Goal: Task Accomplishment & Management: Complete application form

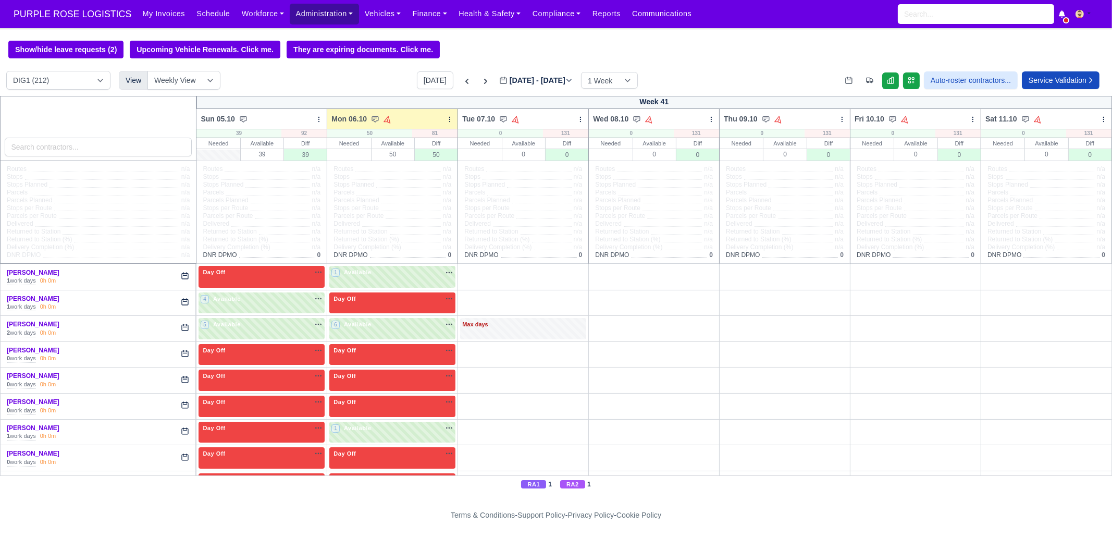
click at [305, 13] on link "Administration" at bounding box center [324, 14] width 69 height 20
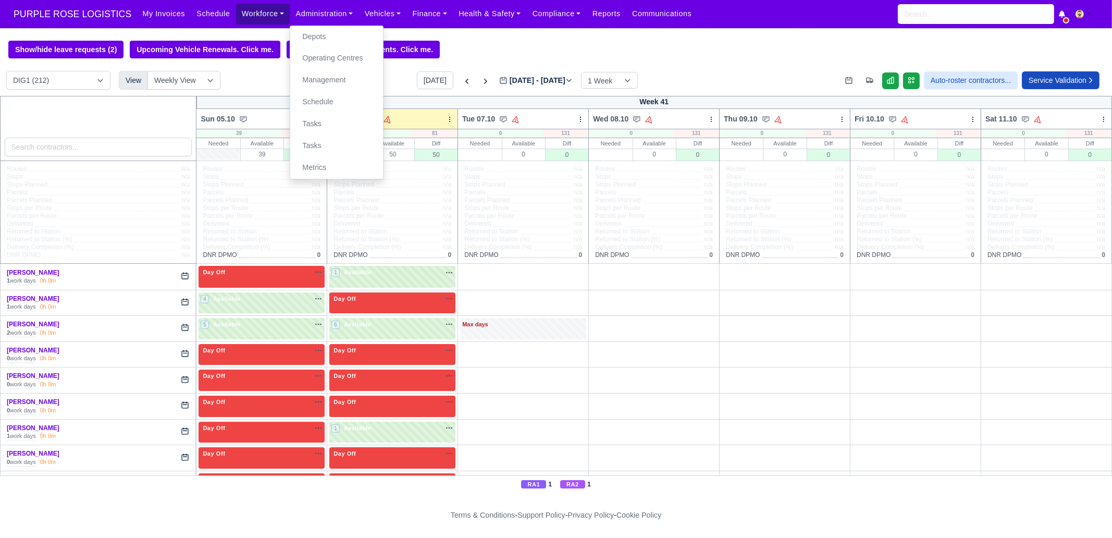
click at [248, 24] on link "Workforce" at bounding box center [263, 14] width 54 height 20
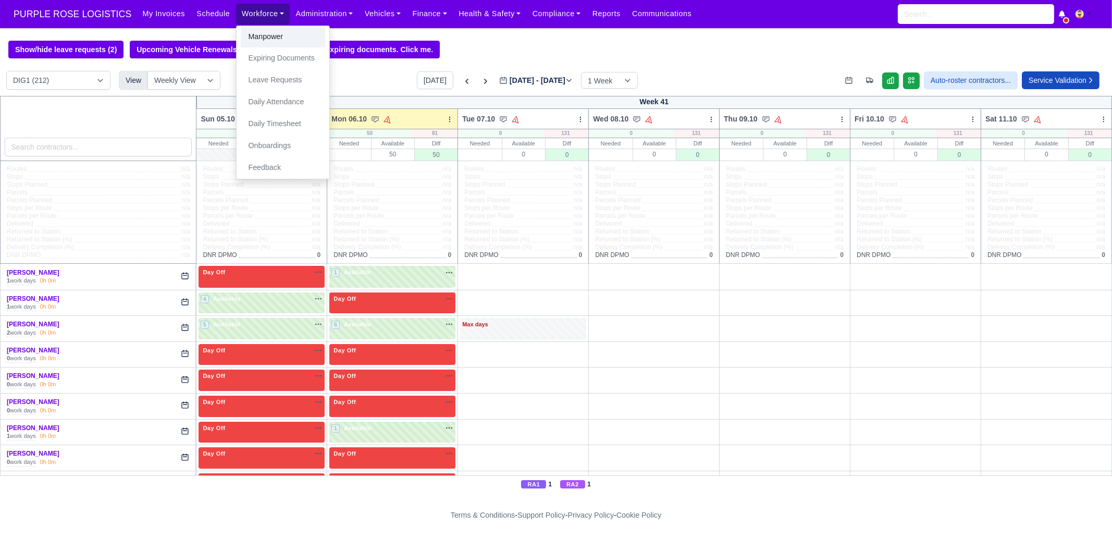
click at [253, 35] on link "Manpower" at bounding box center [283, 37] width 84 height 22
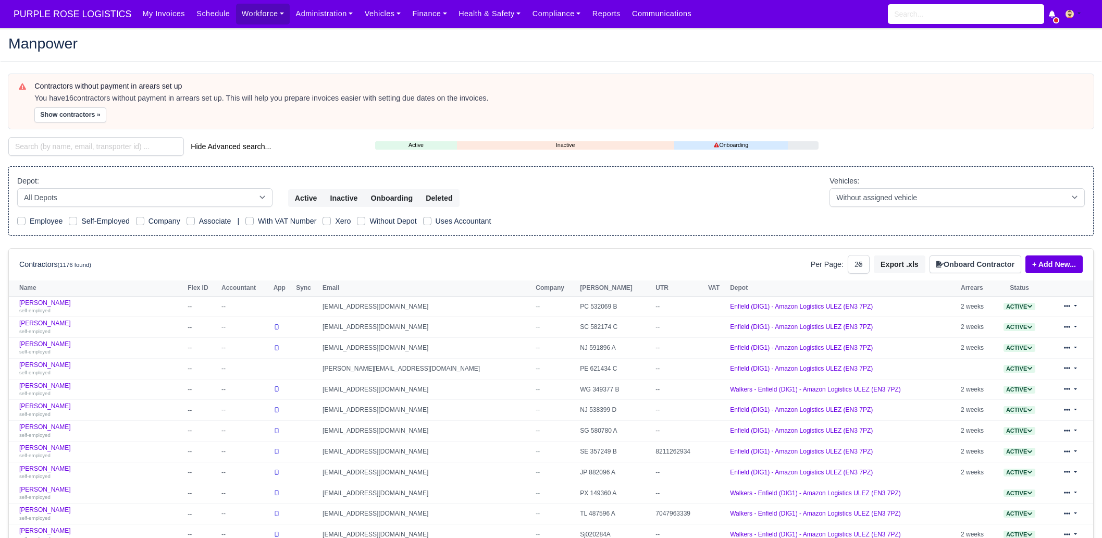
select select "25"
click at [131, 144] on input "search" at bounding box center [96, 146] width 176 height 19
paste input "[PERSON_NAME]"
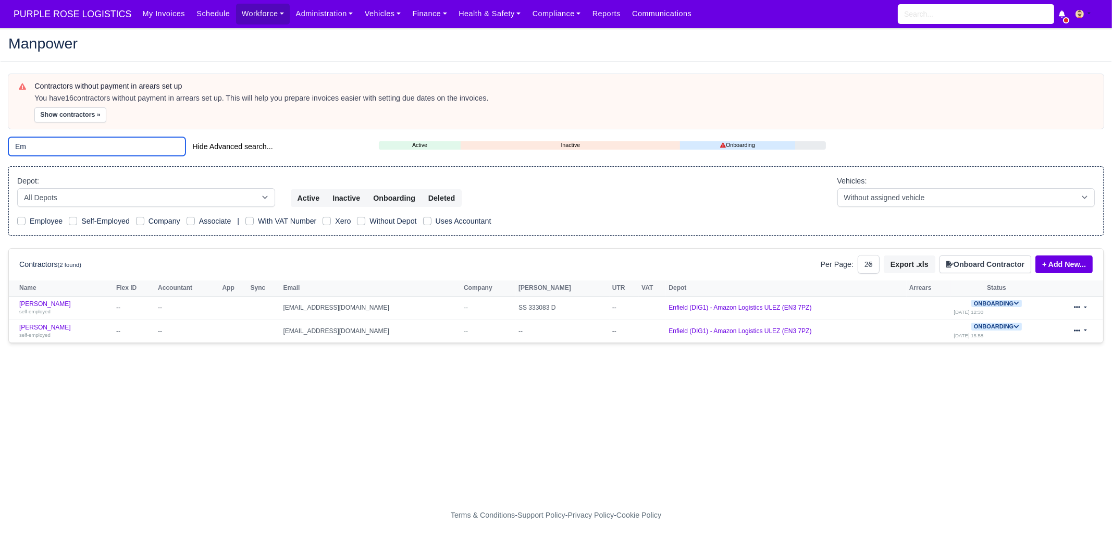
type input "E"
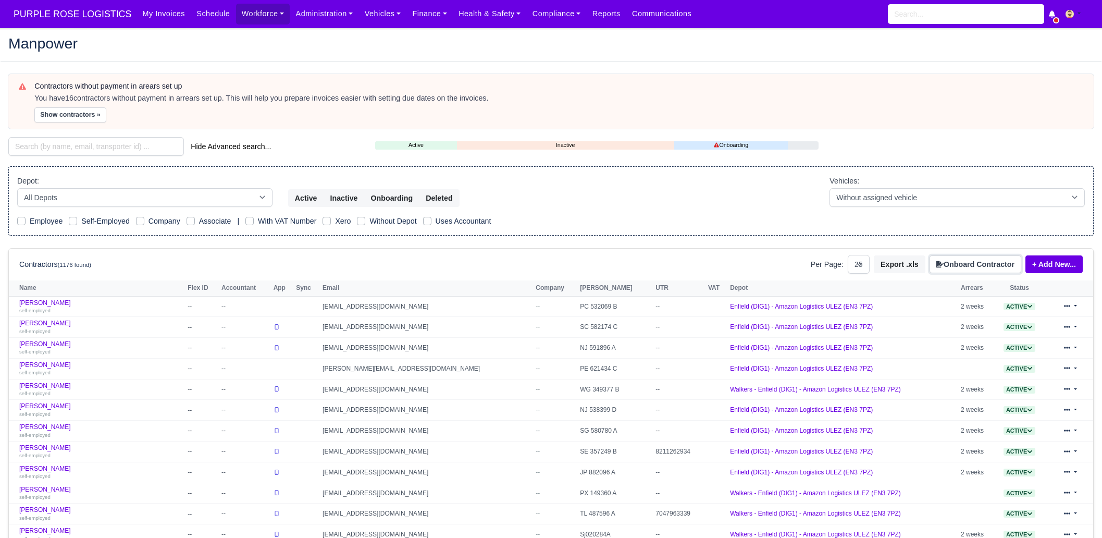
click at [969, 264] on button "Onboard Contractor" at bounding box center [976, 264] width 92 height 18
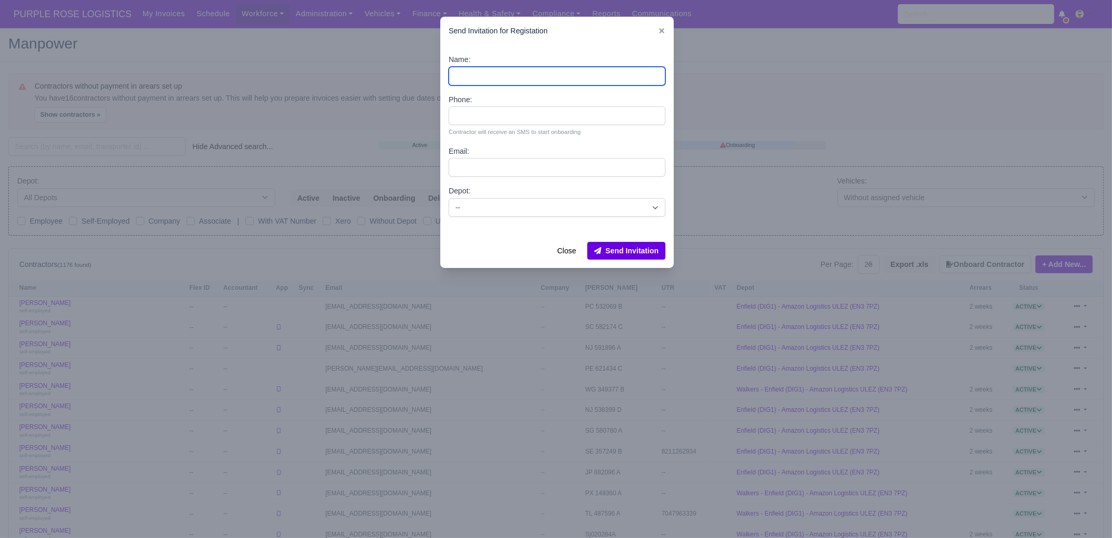
click at [515, 80] on input "Name:" at bounding box center [557, 76] width 217 height 19
paste input "Emil Markov"
type input "Emil Markov"
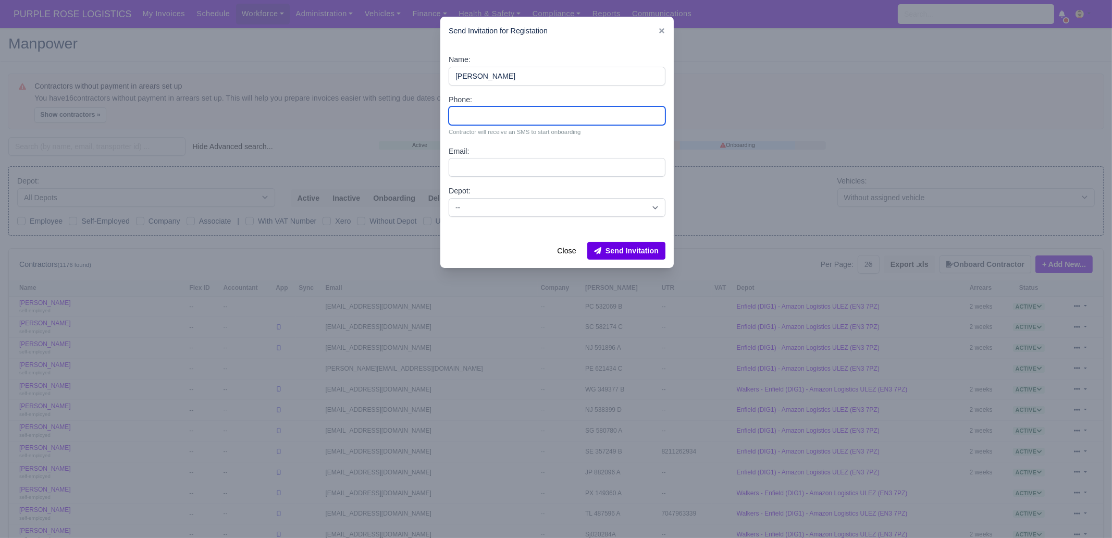
click at [488, 107] on input "Phone:" at bounding box center [557, 115] width 217 height 19
paste input "07918751999"
type input "07918751999"
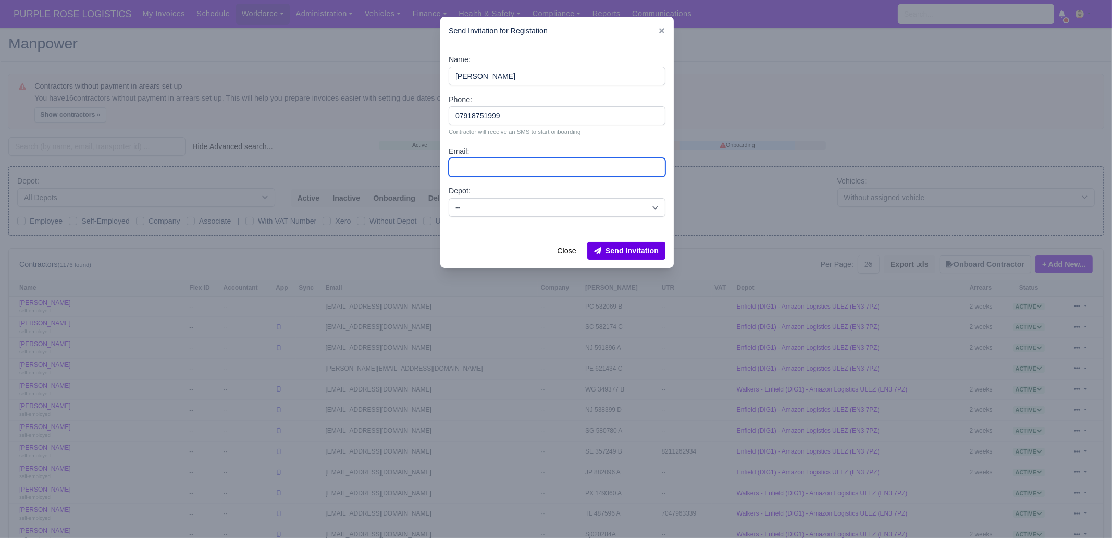
drag, startPoint x: 479, startPoint y: 163, endPoint x: 486, endPoint y: 161, distance: 6.8
click at [479, 163] on input "Email:" at bounding box center [557, 167] width 217 height 19
paste input "muhabbetemir60@gmail.com"
type input "muhabbetemir60@gmail.com"
click at [510, 215] on select "-- Enfield (DIG1) - Amazon Logistics ULEZ (EN3 7PZ) Harlow (DHW1) - Amazon Logi…" at bounding box center [557, 207] width 217 height 19
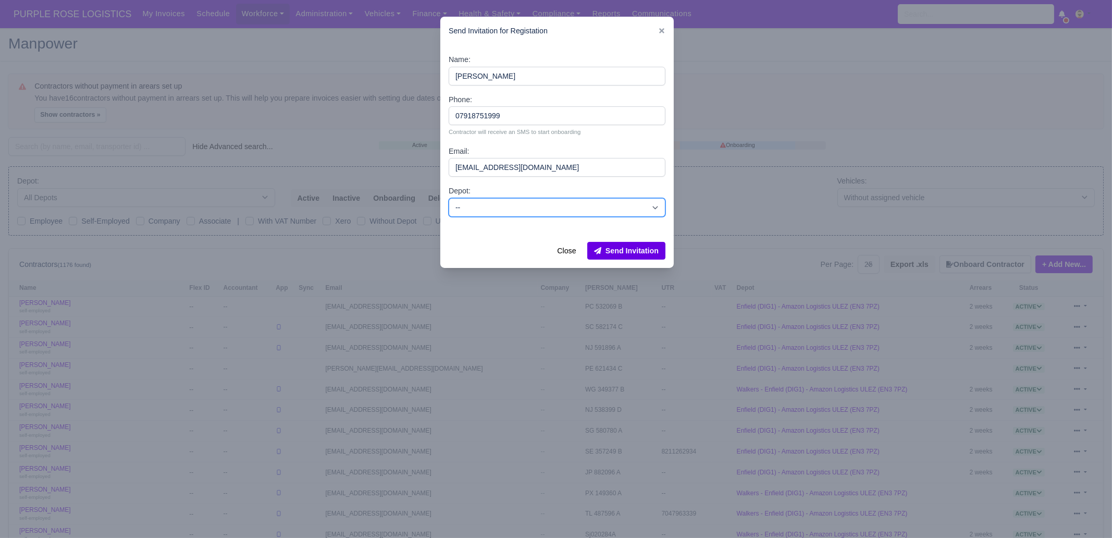
select select "1"
click at [449, 198] on select "-- Enfield (DIG1) - Amazon Logistics ULEZ (EN3 7PZ) Harlow (DHW1) - Amazon Logi…" at bounding box center [557, 207] width 217 height 19
click at [645, 253] on button "Send Invitation" at bounding box center [626, 251] width 78 height 18
click at [665, 34] on icon at bounding box center [661, 30] width 7 height 7
